Goal: Task Accomplishment & Management: Use online tool/utility

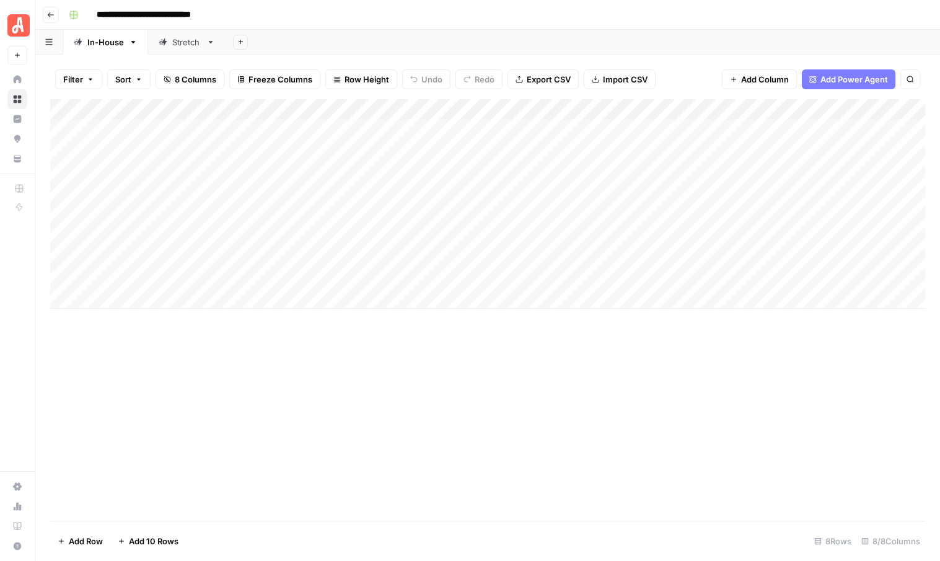
click at [52, 12] on icon "button" at bounding box center [50, 14] width 7 height 7
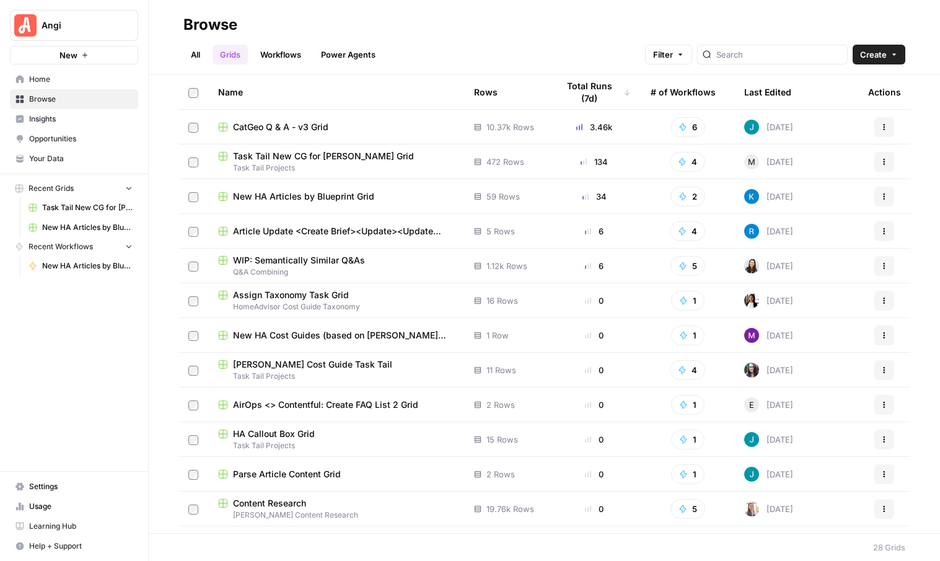
click at [296, 199] on span "New HA Articles by Blueprint Grid" at bounding box center [303, 196] width 141 height 12
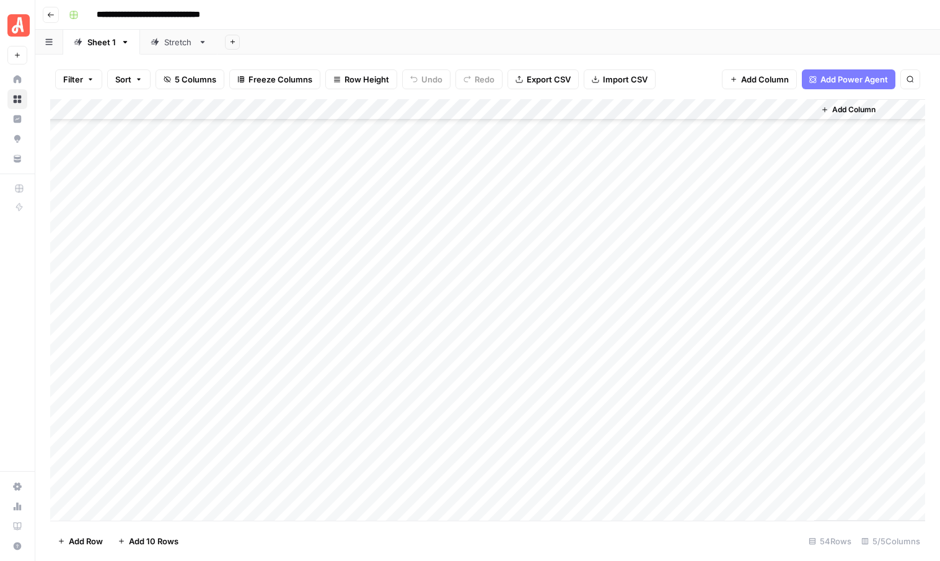
scroll to position [639, 0]
click at [578, 439] on div "Add Column" at bounding box center [487, 310] width 875 height 422
click at [580, 415] on div "Add Column" at bounding box center [487, 310] width 875 height 422
click at [580, 394] on div "Add Column" at bounding box center [487, 310] width 875 height 422
click at [580, 374] on div "Add Column" at bounding box center [487, 310] width 875 height 422
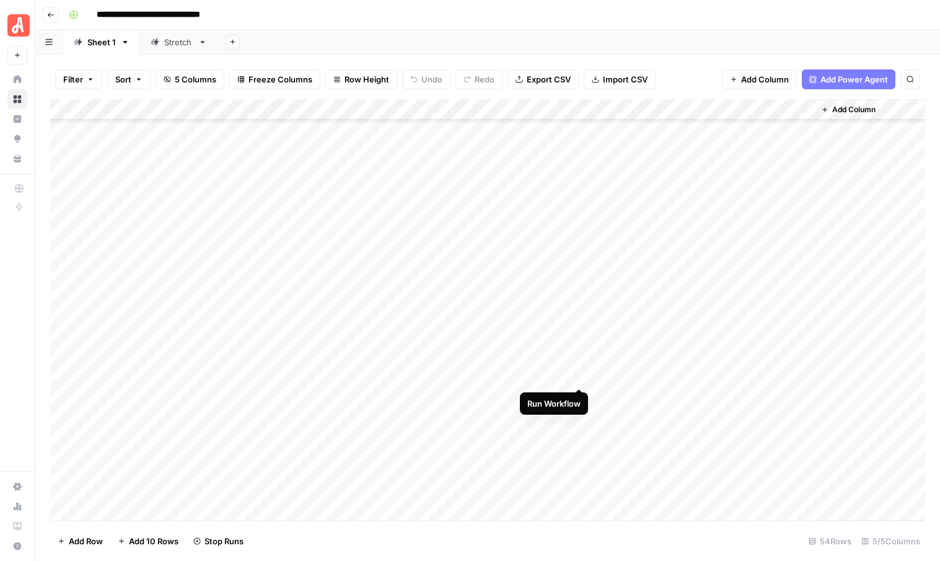
click at [579, 355] on div "Add Column" at bounding box center [487, 310] width 875 height 422
click at [577, 355] on div "Add Column" at bounding box center [487, 310] width 875 height 422
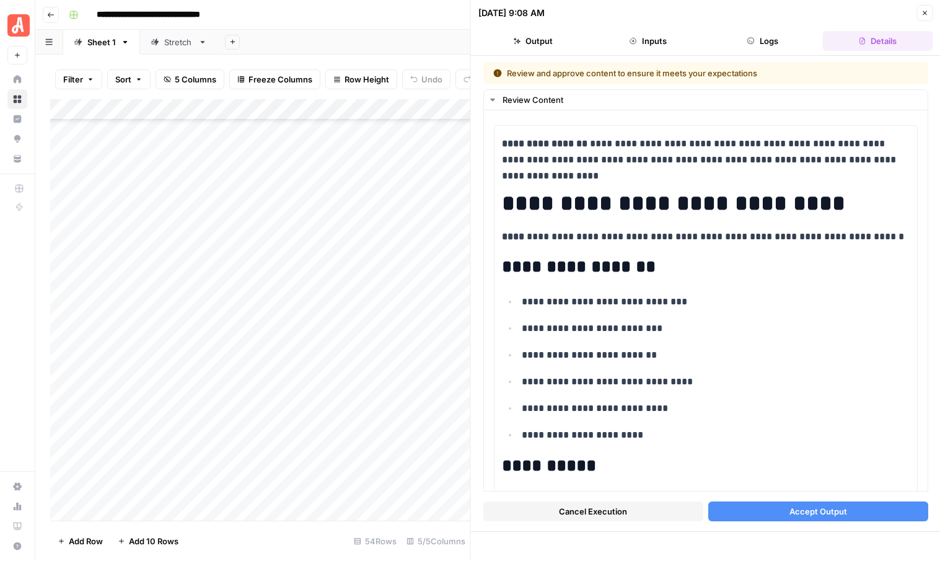
click at [739, 515] on button "Accept Output" at bounding box center [818, 512] width 220 height 20
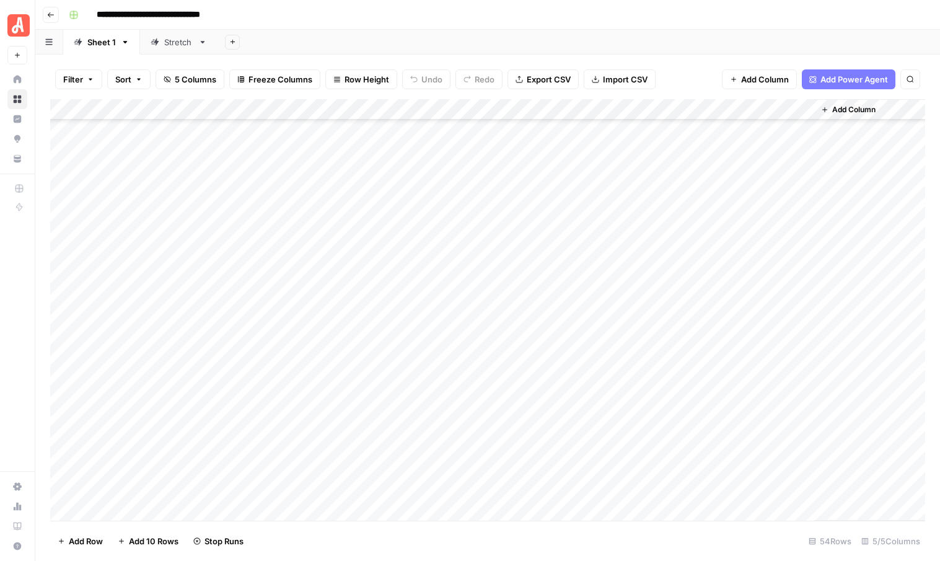
click at [580, 374] on div "Add Column" at bounding box center [487, 310] width 875 height 422
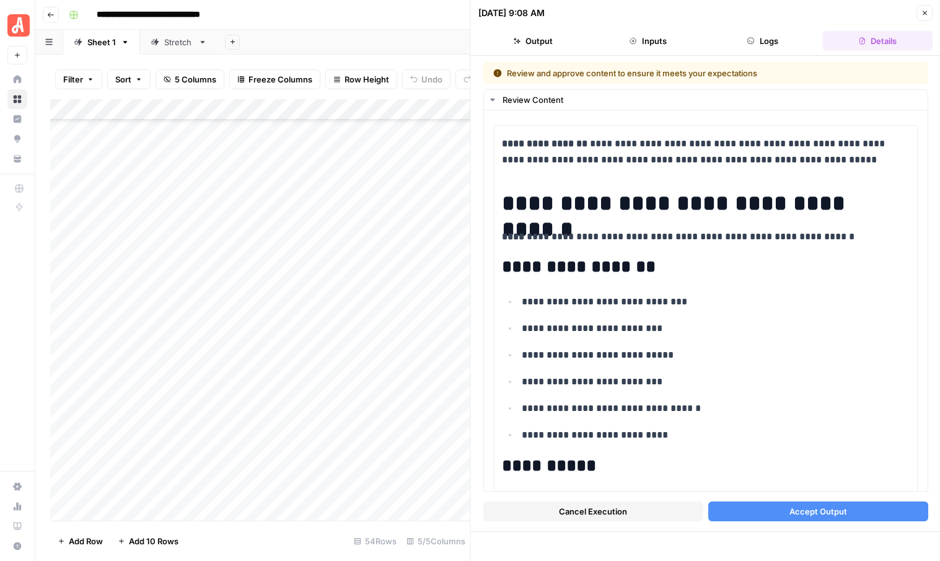
click at [779, 518] on button "Accept Output" at bounding box center [818, 512] width 220 height 20
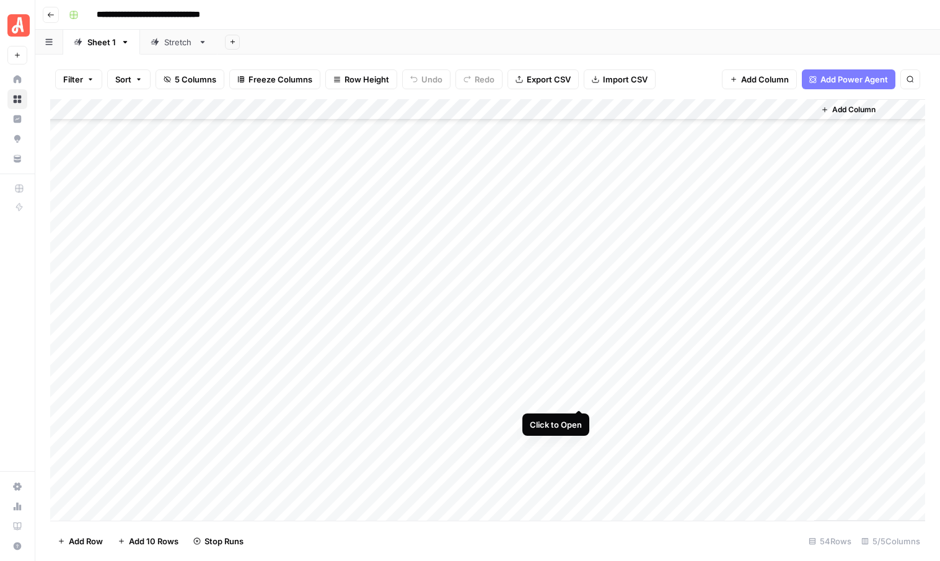
click at [577, 398] on div "Add Column" at bounding box center [487, 310] width 875 height 422
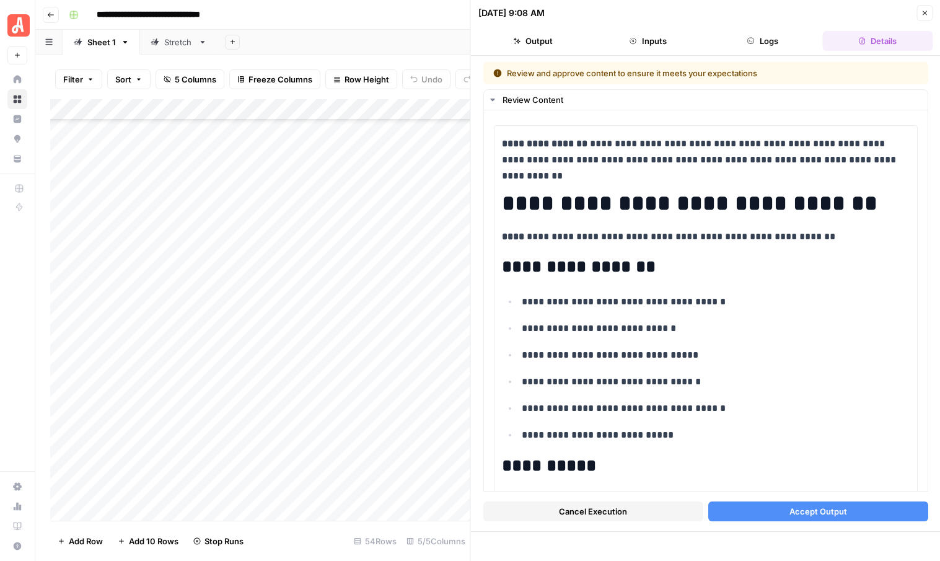
click at [776, 514] on button "Accept Output" at bounding box center [818, 512] width 220 height 20
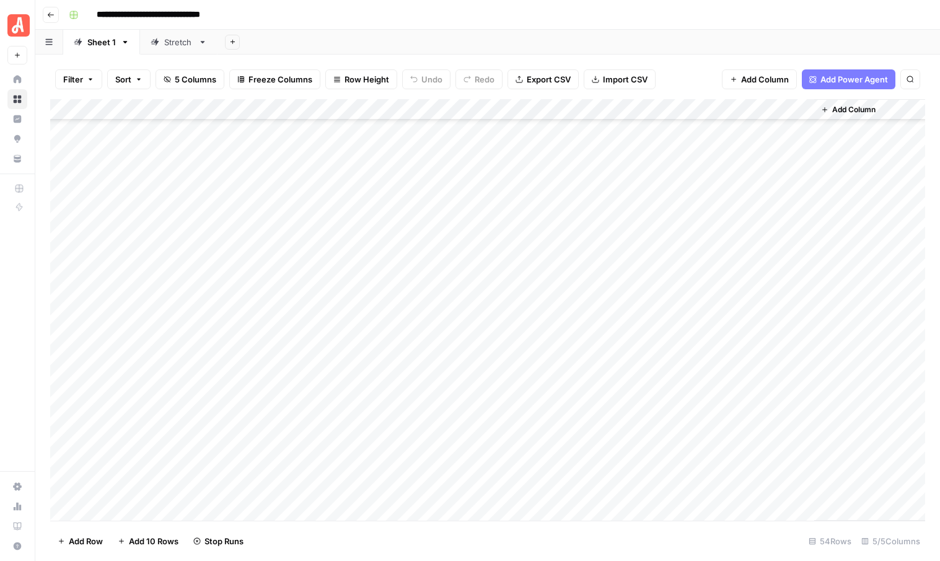
click at [580, 415] on div "Add Column" at bounding box center [487, 310] width 875 height 422
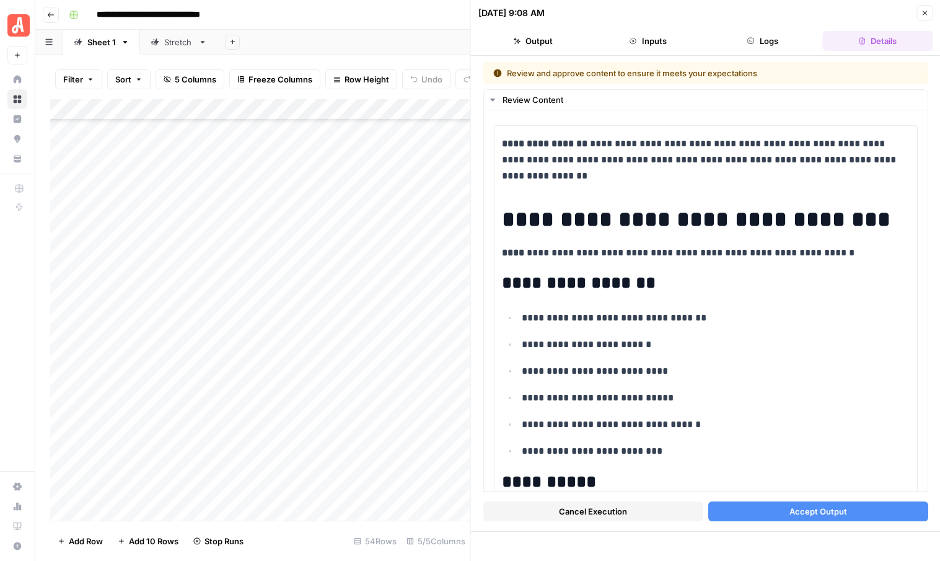
click at [794, 513] on span "Accept Output" at bounding box center [818, 511] width 58 height 12
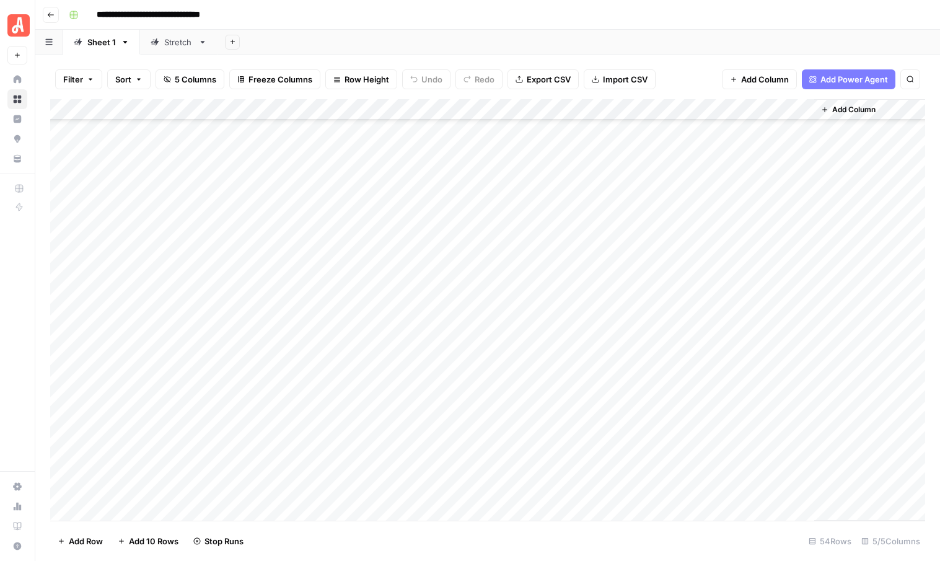
click at [576, 435] on div "Add Column" at bounding box center [487, 310] width 875 height 422
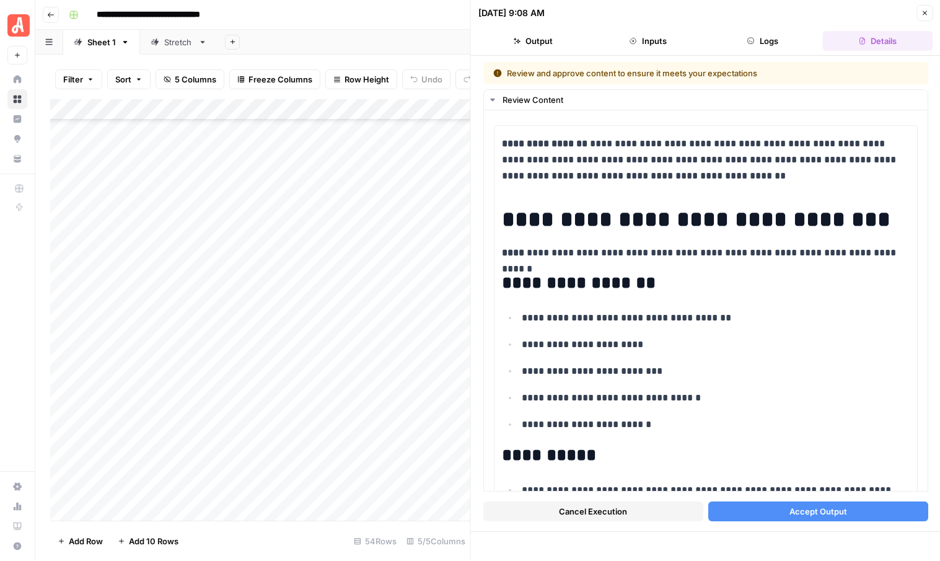
click at [787, 512] on button "Accept Output" at bounding box center [818, 512] width 220 height 20
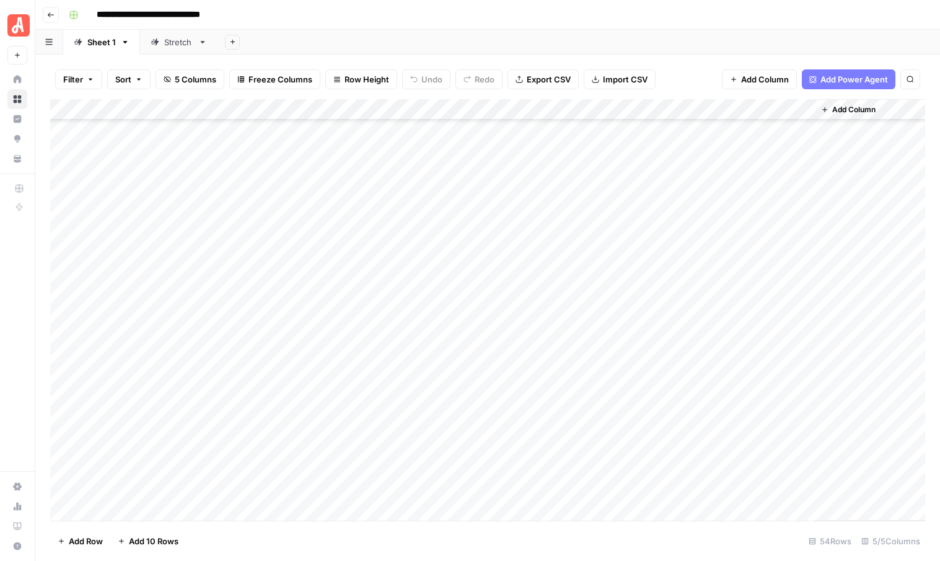
click at [689, 438] on div "Add Column" at bounding box center [487, 310] width 875 height 422
click at [691, 416] on div "Add Column" at bounding box center [487, 310] width 875 height 422
click at [687, 373] on div "Add Column" at bounding box center [487, 310] width 875 height 422
click at [693, 353] on div "Add Column" at bounding box center [487, 310] width 875 height 422
click at [690, 417] on div "Add Column" at bounding box center [487, 310] width 875 height 422
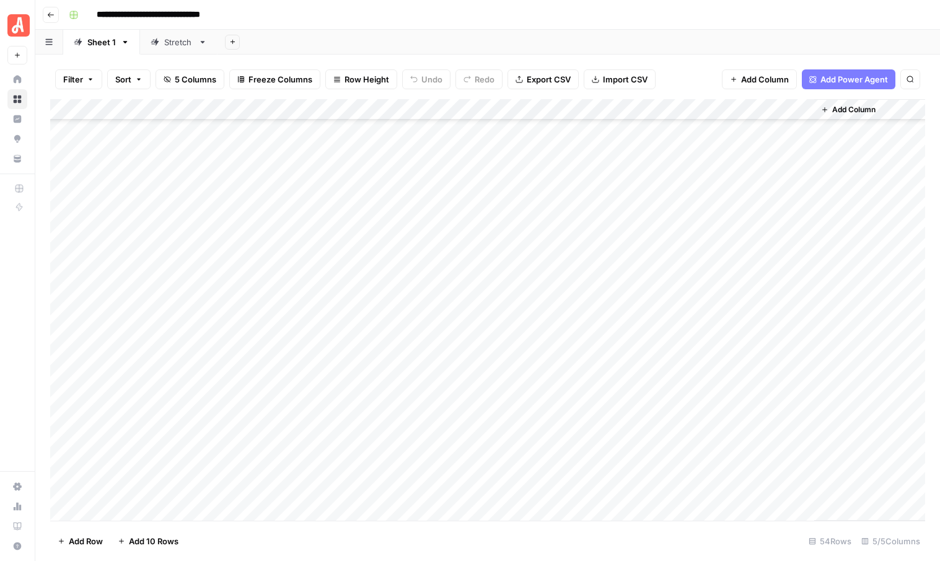
scroll to position [758, 0]
click at [177, 329] on div "Add Column" at bounding box center [487, 310] width 875 height 422
drag, startPoint x: 203, startPoint y: 329, endPoint x: 197, endPoint y: 424, distance: 95.1
click at [197, 424] on div "Add Column" at bounding box center [487, 310] width 875 height 422
click at [249, 344] on div "Add Column" at bounding box center [487, 310] width 875 height 422
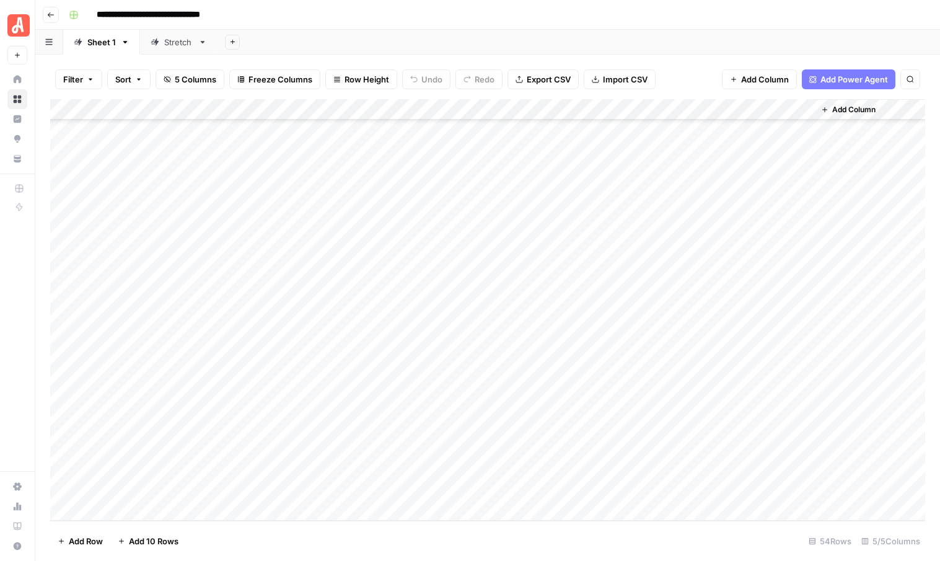
click at [275, 340] on div "Add Column" at bounding box center [487, 310] width 875 height 422
type textarea "**********"
click at [270, 366] on div "Add Column" at bounding box center [487, 310] width 875 height 422
click at [284, 359] on div "Add Column" at bounding box center [487, 310] width 875 height 422
click at [284, 359] on textarea at bounding box center [314, 363] width 218 height 17
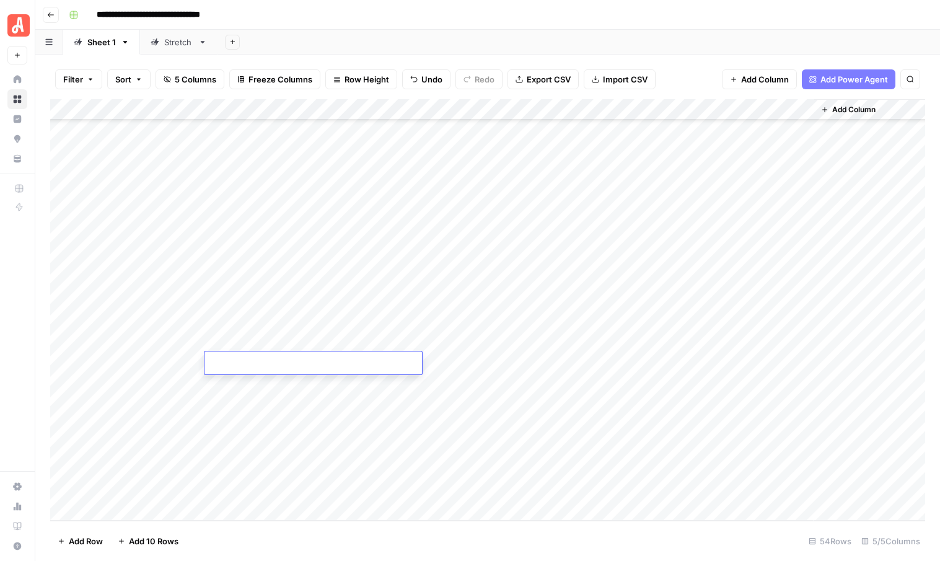
type textarea "**********"
click at [272, 389] on div "Add Column" at bounding box center [487, 310] width 875 height 422
click at [286, 379] on div "Add Column" at bounding box center [487, 310] width 875 height 422
type textarea "**********"
click at [277, 410] on div "Add Column" at bounding box center [487, 310] width 875 height 422
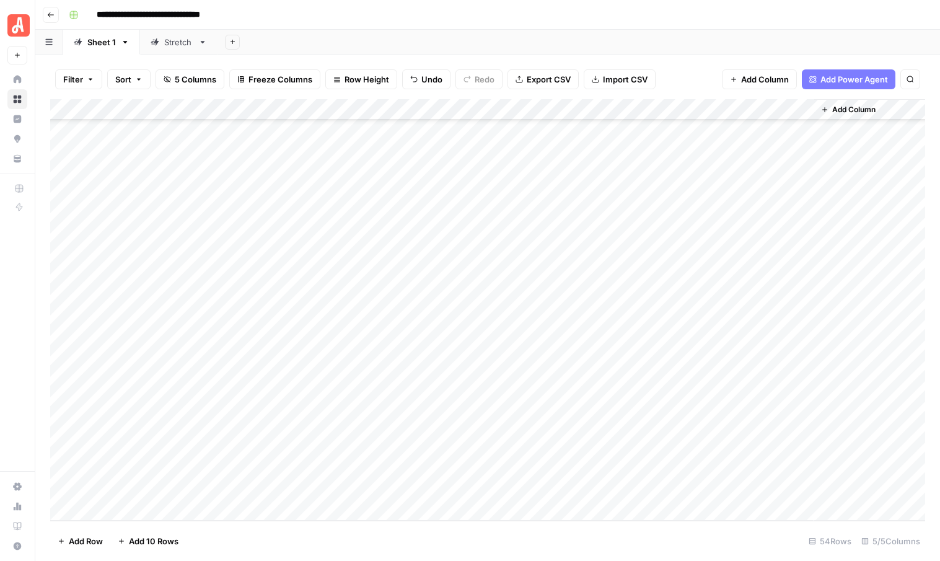
click at [275, 400] on div "Add Column" at bounding box center [487, 310] width 875 height 422
click at [275, 400] on textarea at bounding box center [314, 405] width 218 height 17
type textarea "**********"
click at [273, 434] on div "Add Column" at bounding box center [487, 310] width 875 height 422
click at [301, 426] on div "Add Column" at bounding box center [487, 310] width 875 height 422
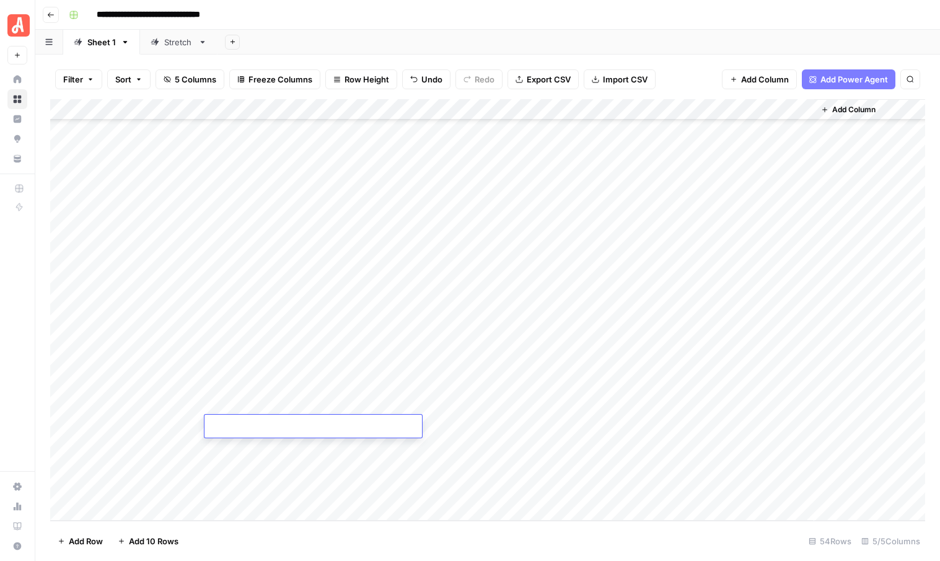
type textarea "**********"
click at [309, 446] on div "Add Column" at bounding box center [487, 310] width 875 height 422
click at [506, 340] on div "Add Column" at bounding box center [487, 310] width 875 height 422
click at [509, 361] on div "Add Column" at bounding box center [487, 310] width 875 height 422
click at [508, 384] on div "Add Column" at bounding box center [487, 310] width 875 height 422
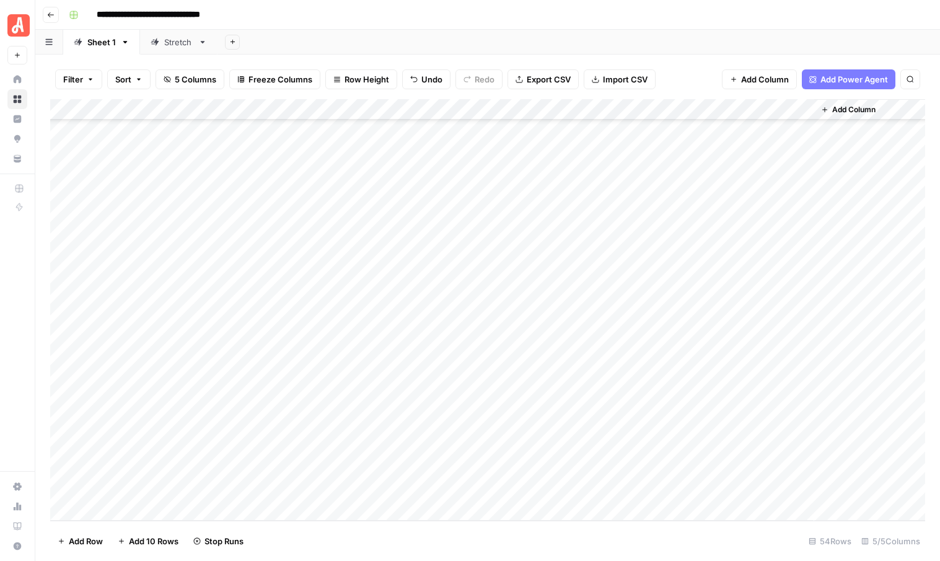
click at [507, 403] on div "Add Column" at bounding box center [487, 310] width 875 height 422
click at [506, 422] on div "Add Column" at bounding box center [487, 310] width 875 height 422
click at [578, 339] on div "Add Column" at bounding box center [487, 310] width 875 height 422
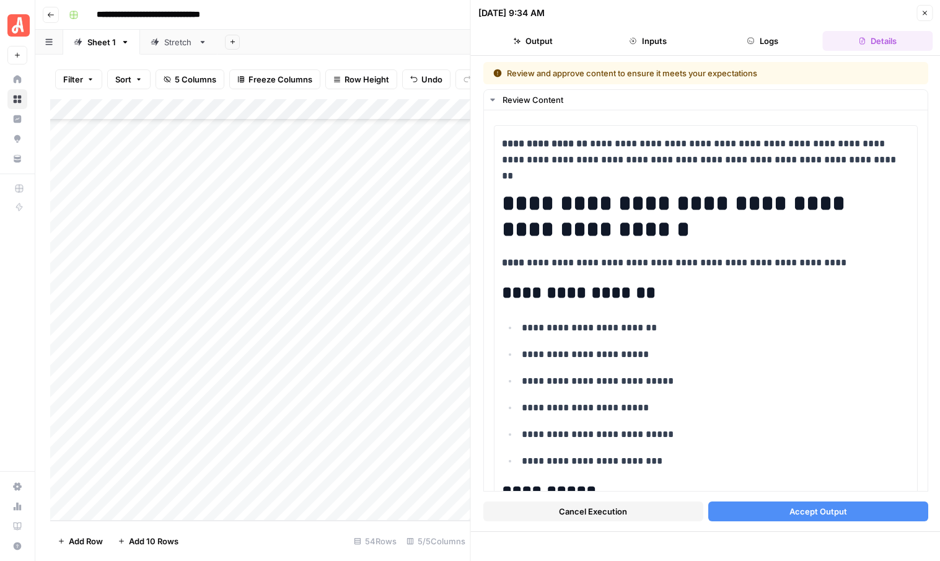
click at [812, 511] on span "Accept Output" at bounding box center [818, 511] width 58 height 12
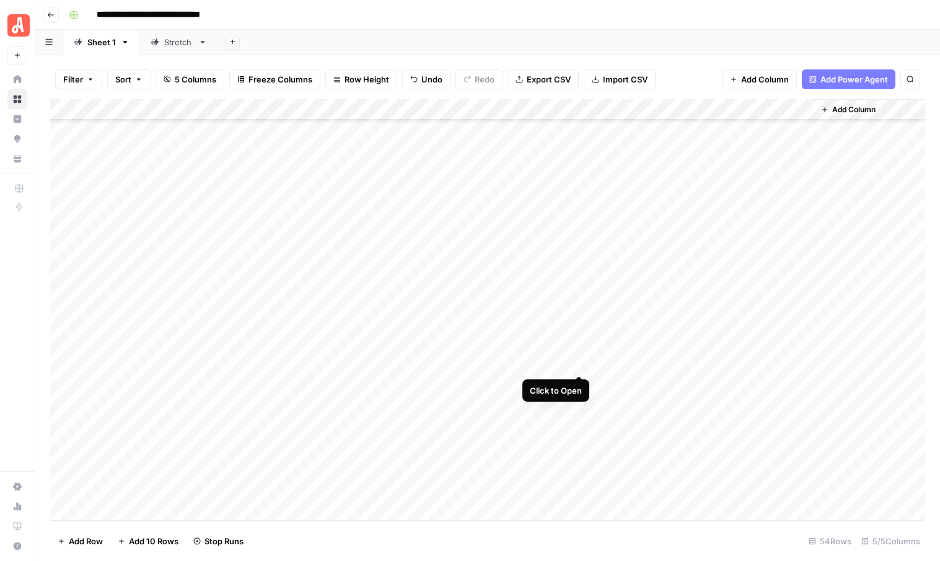
click at [579, 360] on div "Add Column" at bounding box center [487, 310] width 875 height 422
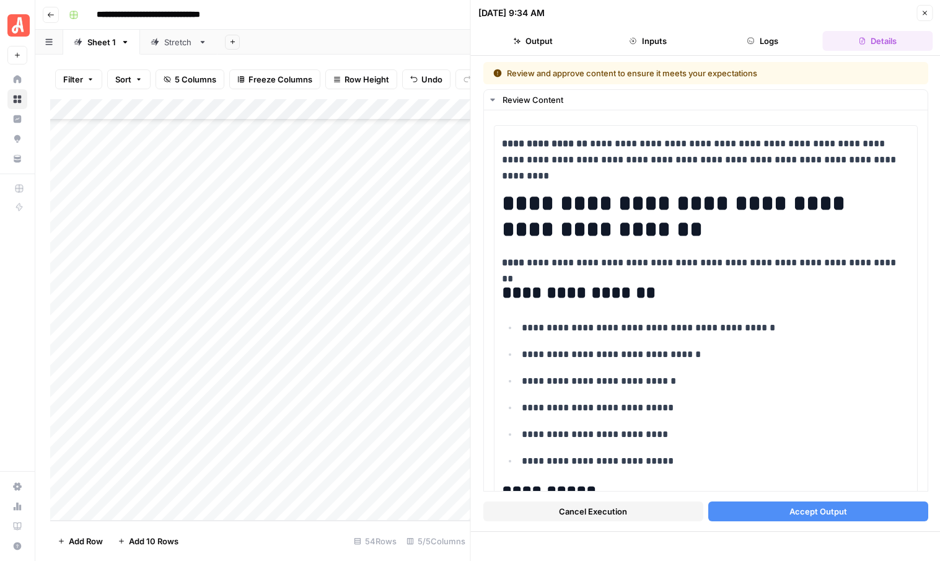
click at [802, 510] on span "Accept Output" at bounding box center [818, 511] width 58 height 12
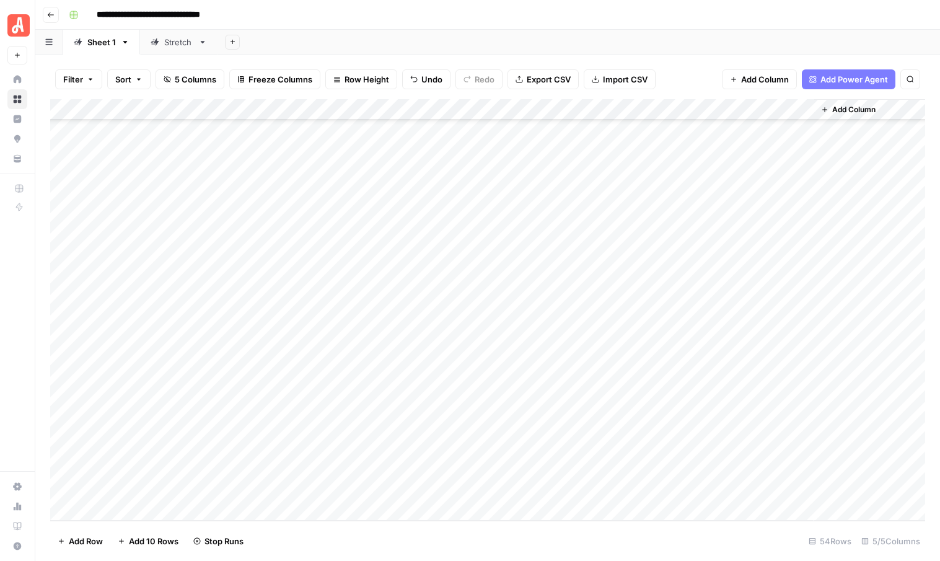
click at [576, 381] on div "Add Column" at bounding box center [487, 310] width 875 height 422
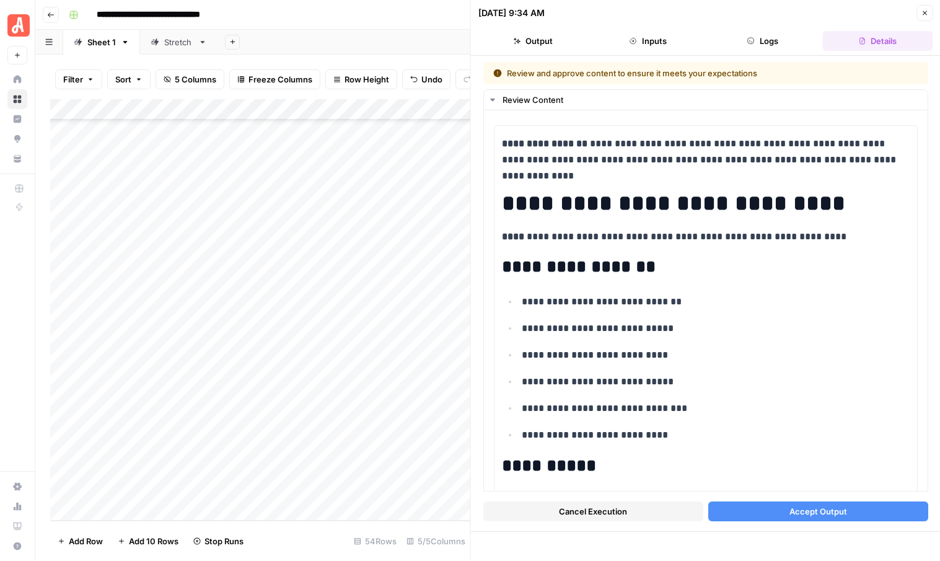
click at [757, 510] on button "Accept Output" at bounding box center [818, 512] width 220 height 20
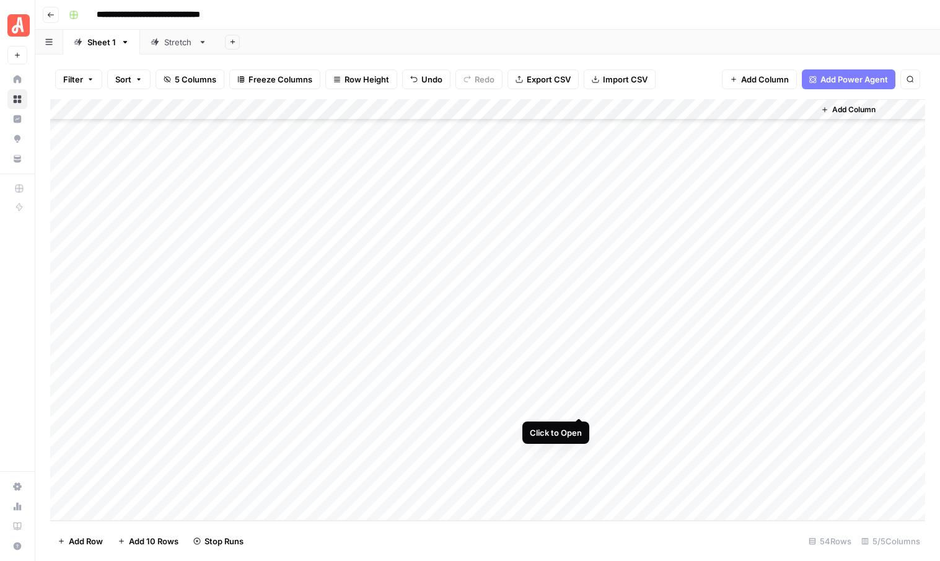
click at [580, 405] on div "Add Column" at bounding box center [487, 310] width 875 height 422
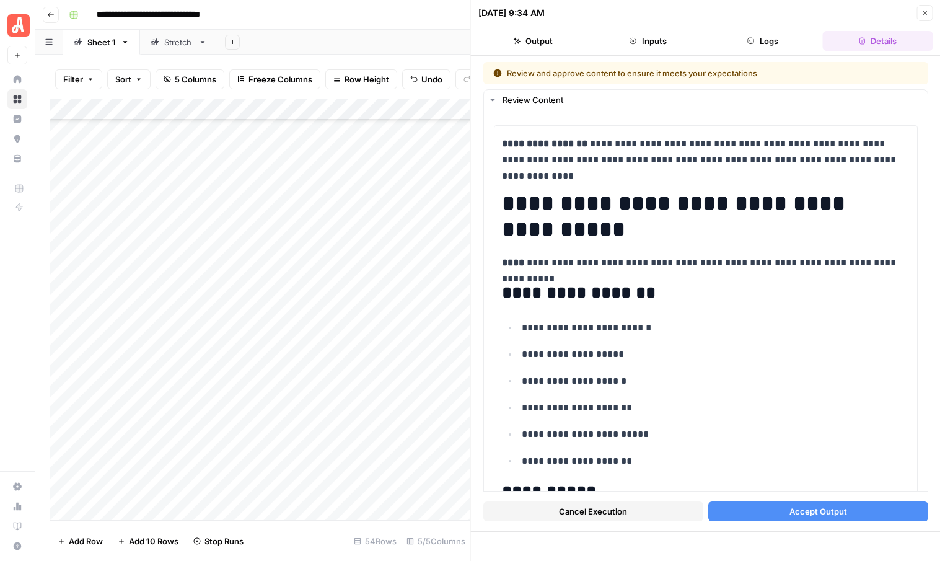
click at [786, 515] on button "Accept Output" at bounding box center [818, 512] width 220 height 20
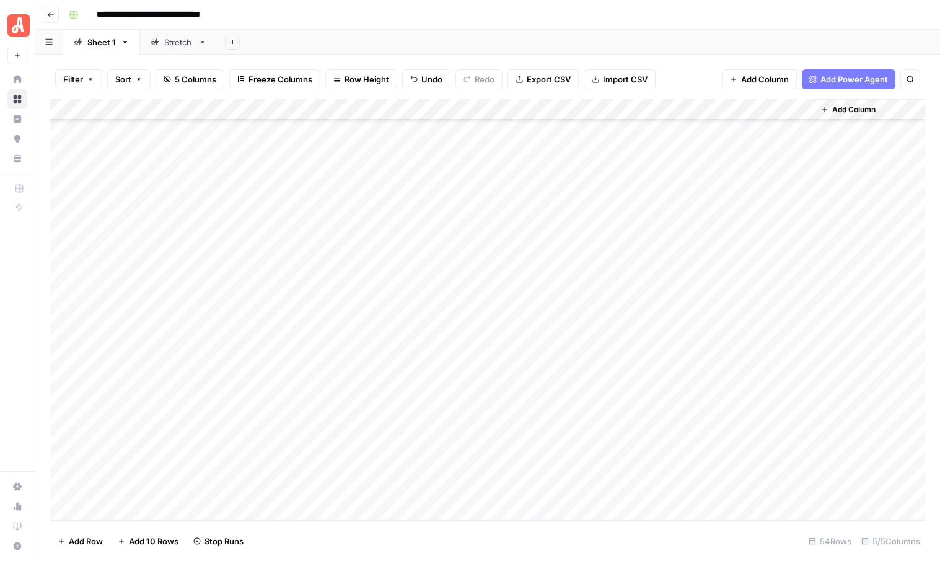
click at [576, 425] on div "Add Column" at bounding box center [487, 310] width 875 height 422
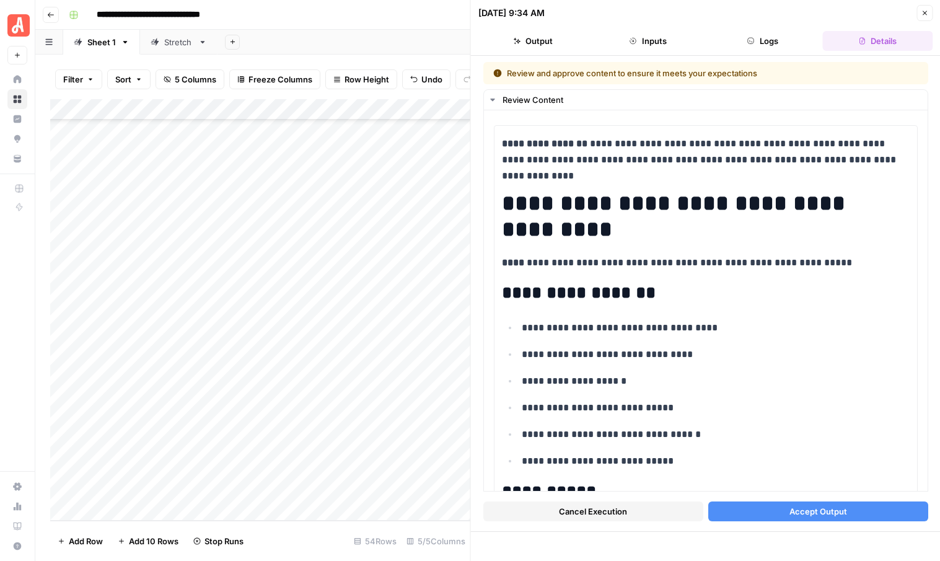
click at [802, 512] on span "Accept Output" at bounding box center [818, 511] width 58 height 12
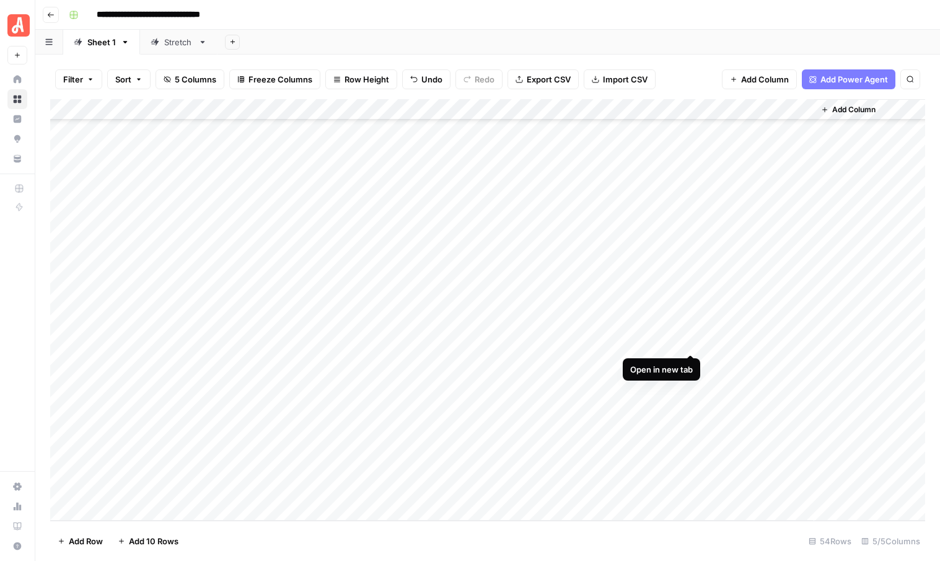
click at [690, 339] on div "Add Column" at bounding box center [487, 310] width 875 height 422
click at [693, 360] on div "Add Column" at bounding box center [487, 310] width 875 height 422
click at [581, 428] on div "Add Column" at bounding box center [487, 310] width 875 height 422
click at [581, 405] on div "Add Column" at bounding box center [487, 310] width 875 height 422
click at [580, 387] on div "Add Column" at bounding box center [487, 310] width 875 height 422
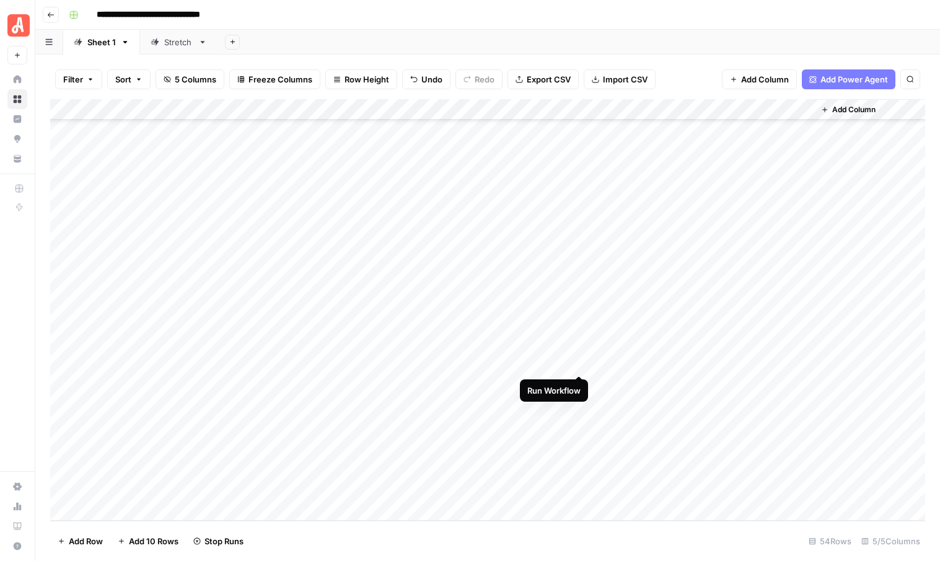
click at [580, 360] on div "Add Column" at bounding box center [487, 310] width 875 height 422
click at [578, 340] on div "Add Column" at bounding box center [487, 310] width 875 height 422
click at [366, 14] on div "**********" at bounding box center [496, 15] width 864 height 20
click at [577, 340] on div "Add Column" at bounding box center [487, 310] width 875 height 422
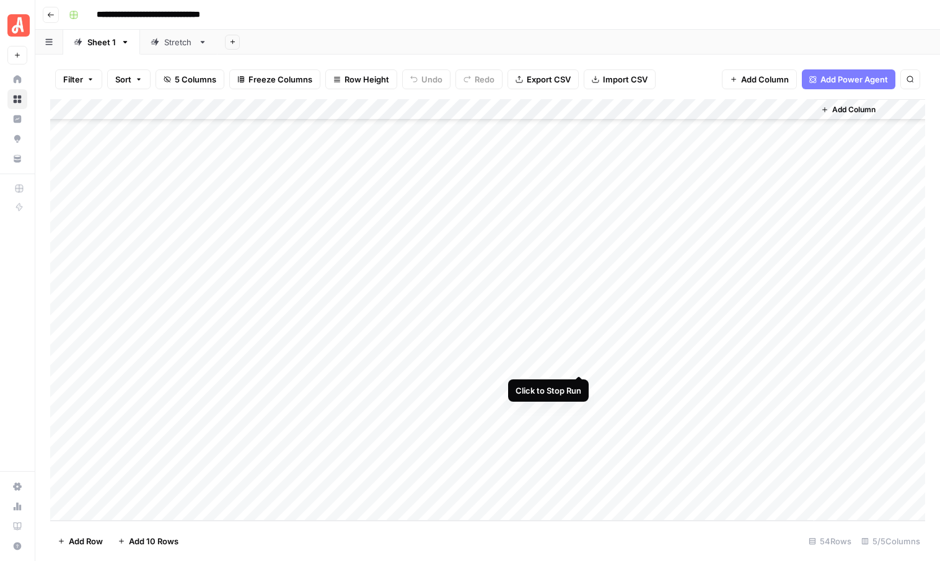
click at [578, 360] on div "Add Column" at bounding box center [487, 310] width 875 height 422
click at [578, 382] on div "Add Column" at bounding box center [487, 310] width 875 height 422
click at [581, 402] on div "Add Column" at bounding box center [487, 310] width 875 height 422
click at [581, 427] on div "Add Column" at bounding box center [487, 310] width 875 height 422
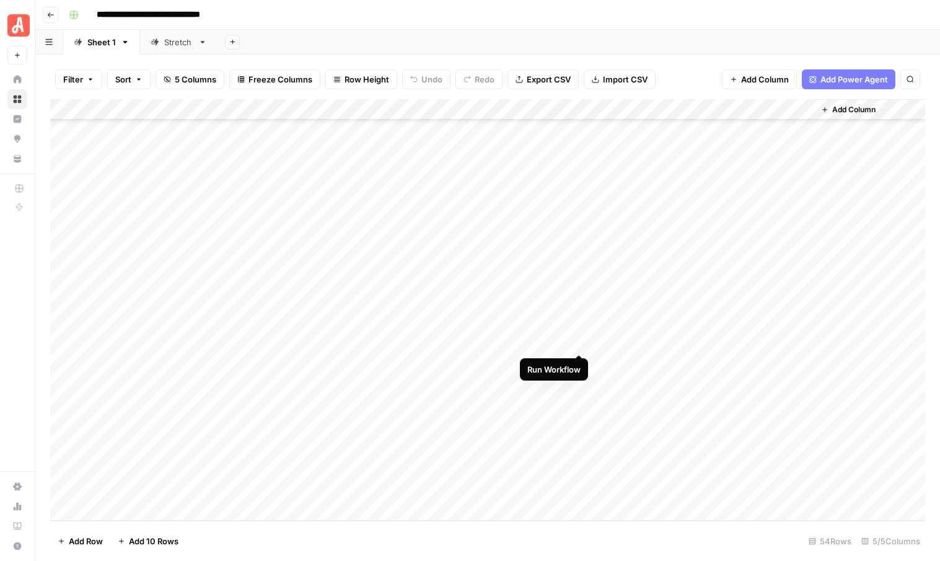
click at [577, 341] on div "Add Column" at bounding box center [487, 310] width 875 height 422
click at [580, 361] on div "Add Column" at bounding box center [487, 310] width 875 height 422
click at [580, 382] on div "Add Column" at bounding box center [487, 310] width 875 height 422
click at [580, 403] on div "Add Column" at bounding box center [487, 310] width 875 height 422
click at [580, 426] on div "Add Column" at bounding box center [487, 310] width 875 height 422
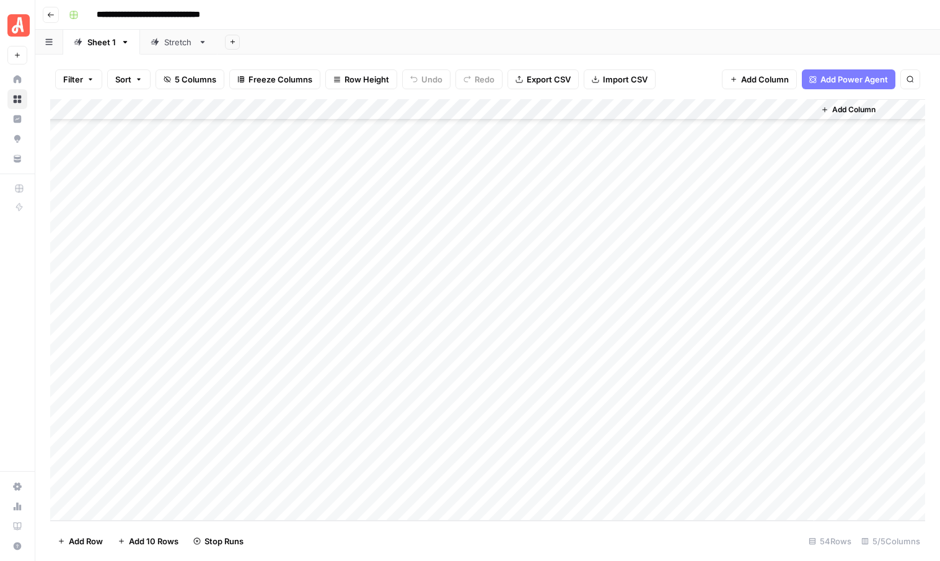
click at [373, 20] on div "**********" at bounding box center [496, 15] width 864 height 20
click at [580, 339] on div "Add Column" at bounding box center [487, 310] width 875 height 422
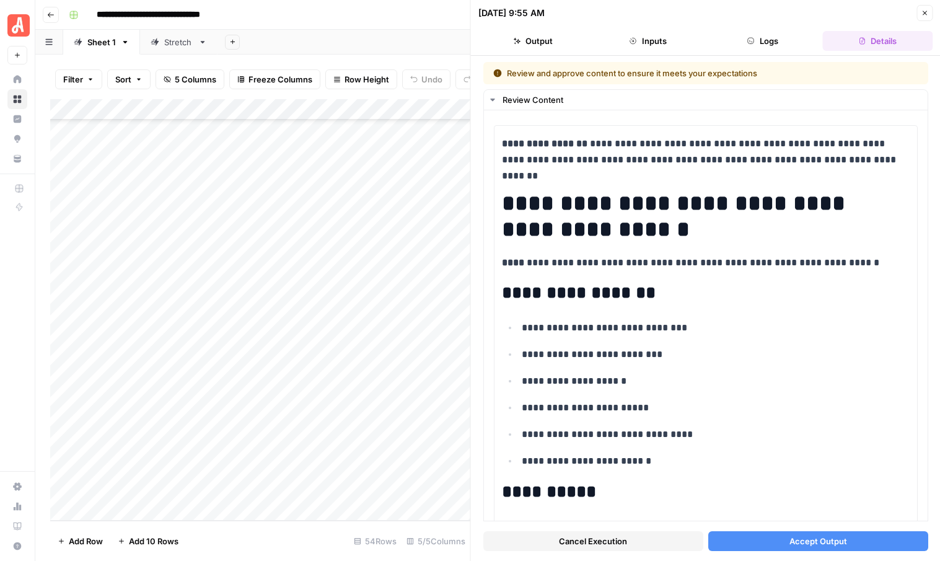
click at [776, 537] on button "Accept Output" at bounding box center [818, 541] width 220 height 20
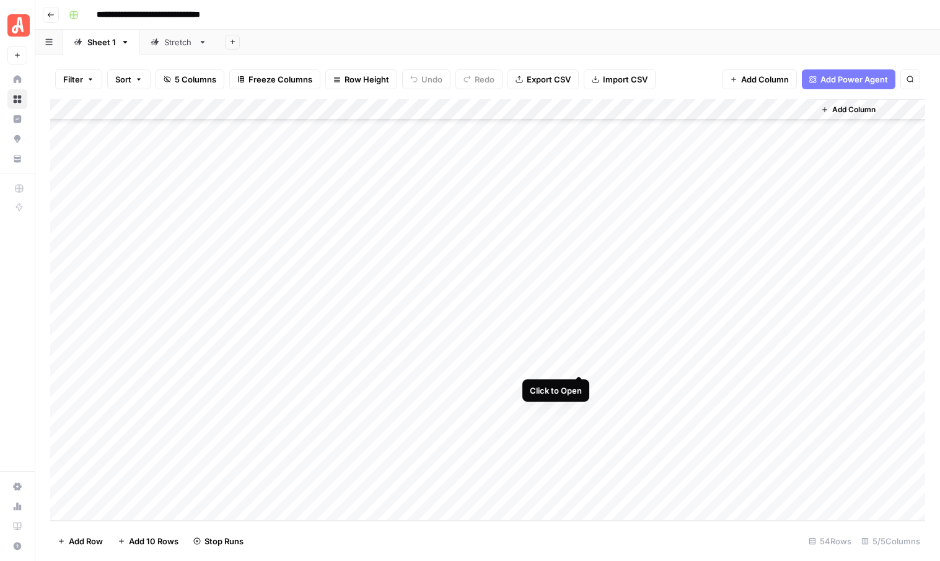
click at [581, 360] on div "Add Column" at bounding box center [487, 310] width 875 height 422
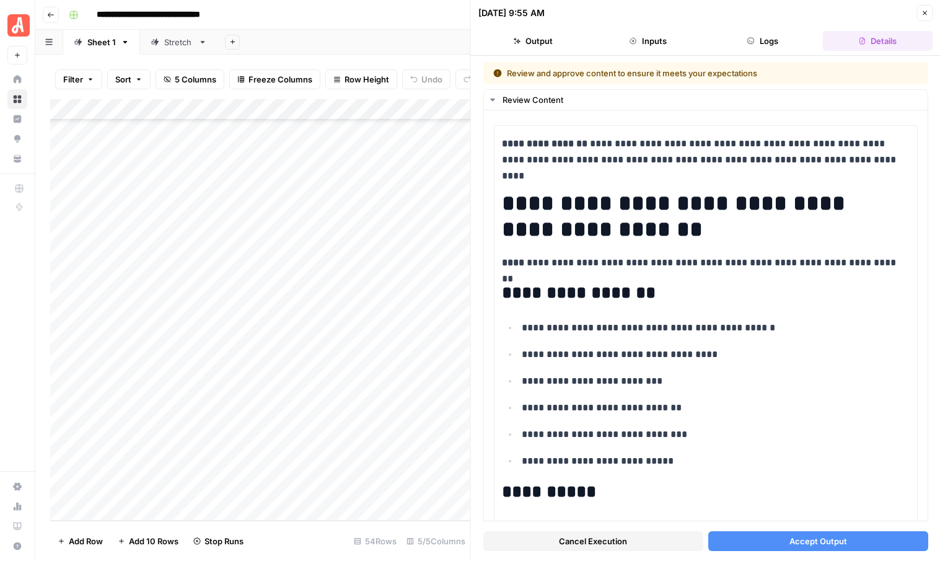
click at [769, 537] on button "Accept Output" at bounding box center [818, 541] width 220 height 20
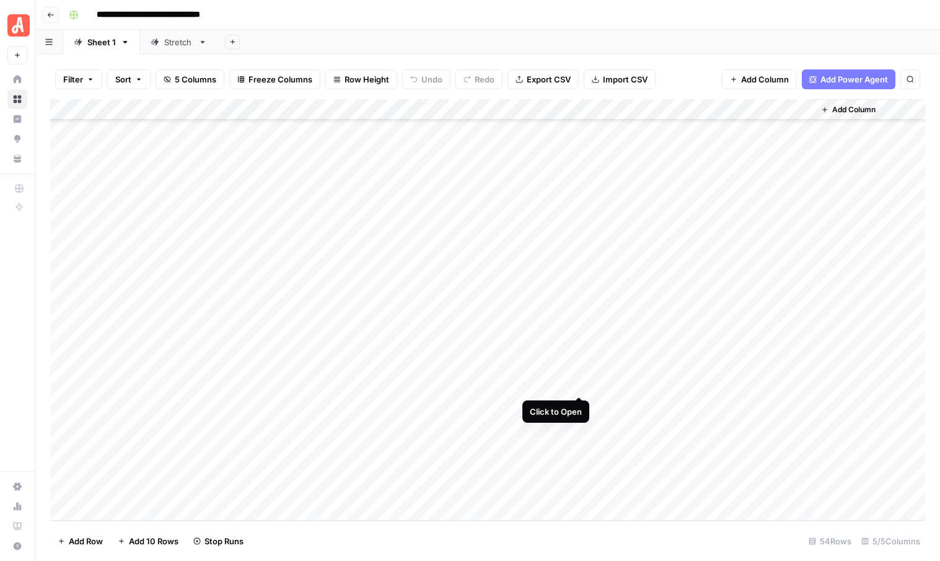
click at [579, 384] on div "Add Column" at bounding box center [487, 310] width 875 height 422
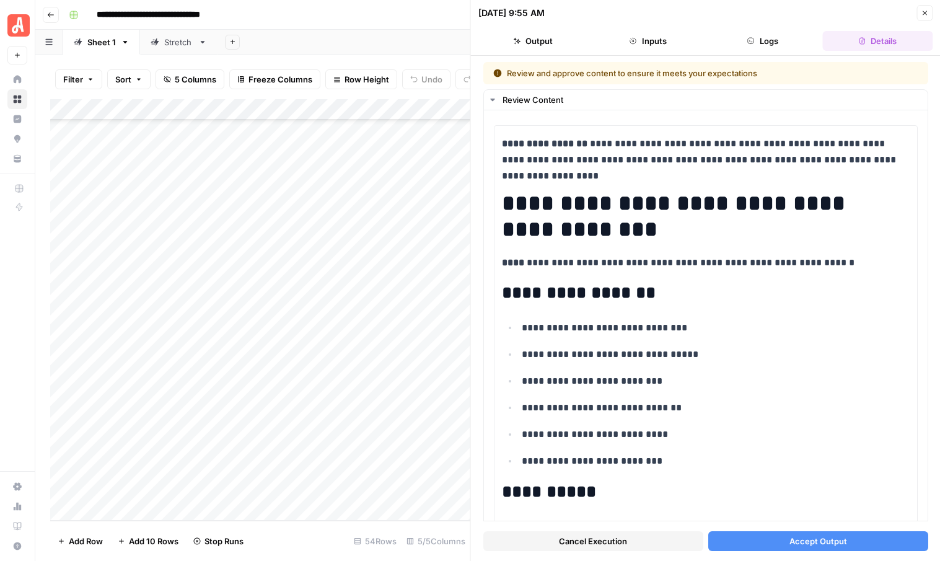
click at [758, 543] on button "Accept Output" at bounding box center [818, 541] width 220 height 20
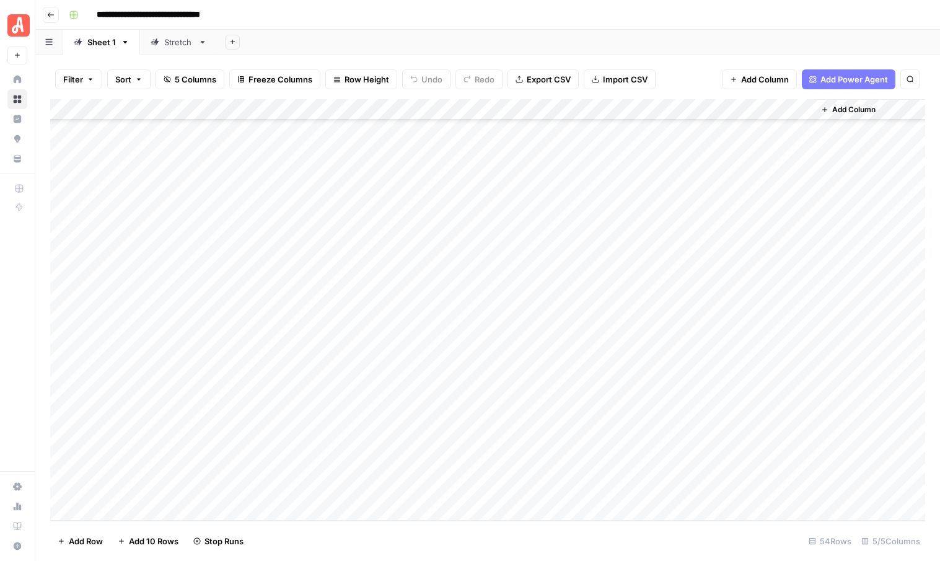
click at [580, 404] on div "Add Column" at bounding box center [487, 310] width 875 height 422
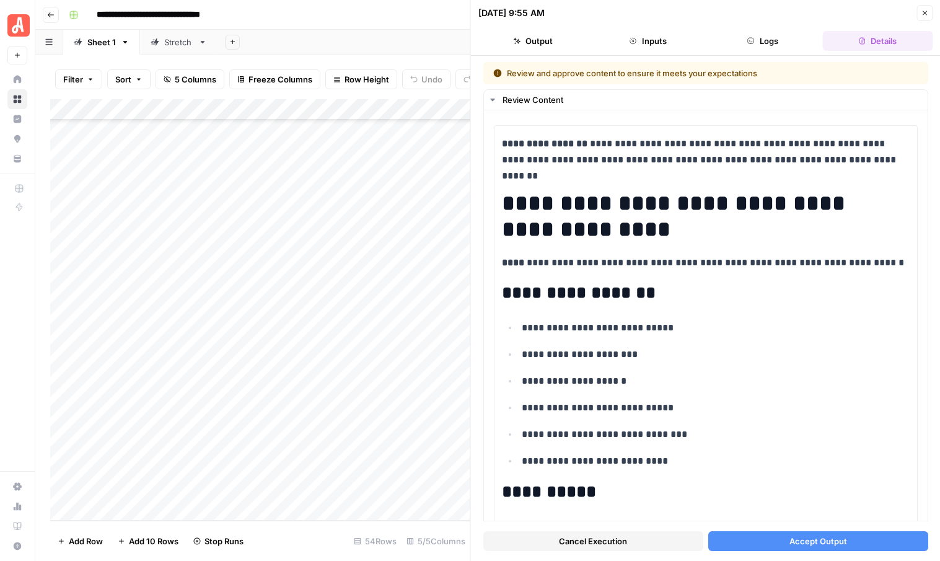
click at [777, 539] on button "Accept Output" at bounding box center [818, 541] width 220 height 20
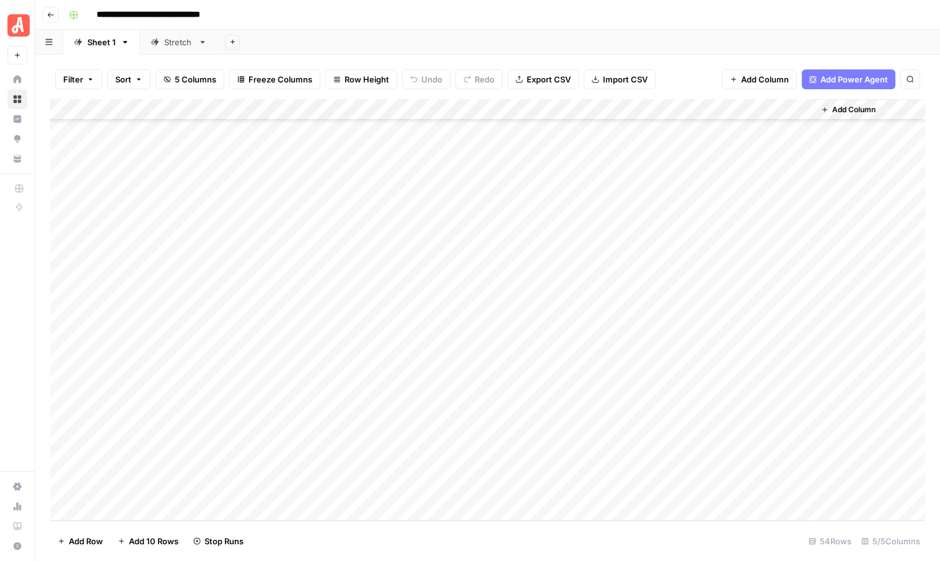
click at [578, 426] on div "Add Column" at bounding box center [487, 310] width 875 height 422
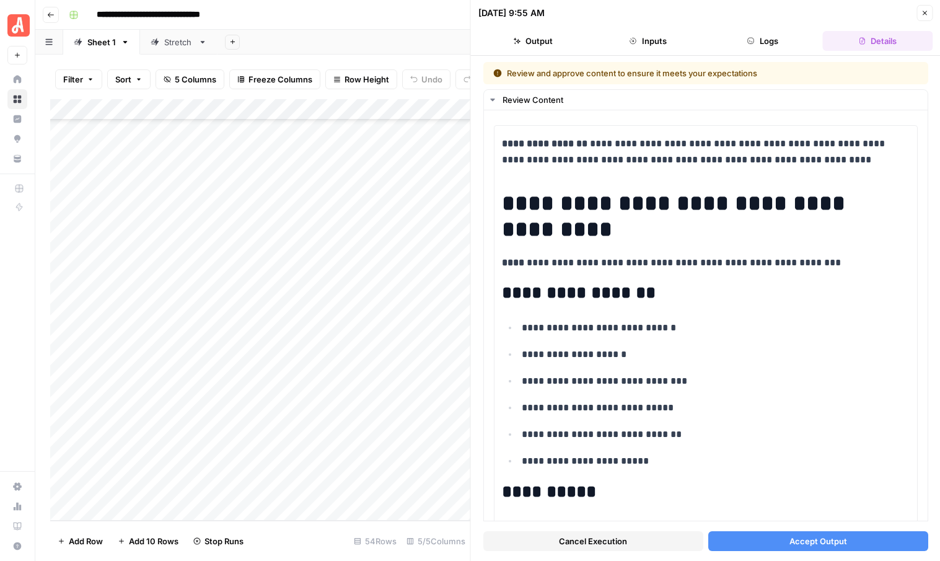
click at [804, 537] on span "Accept Output" at bounding box center [818, 541] width 58 height 12
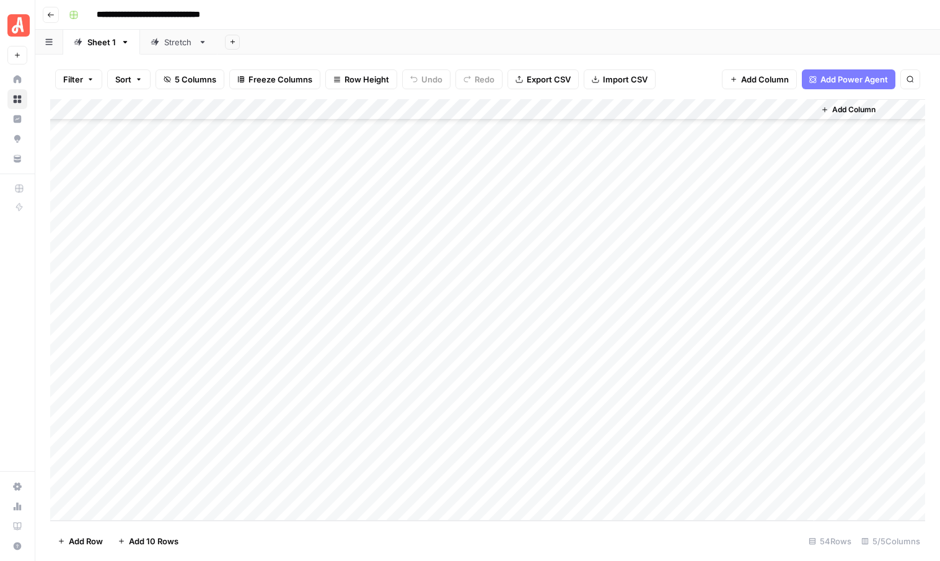
click at [689, 426] on div "Add Column" at bounding box center [487, 310] width 875 height 422
click at [692, 406] on div "Add Column" at bounding box center [487, 310] width 875 height 422
